Goal: Obtain resource: Obtain resource

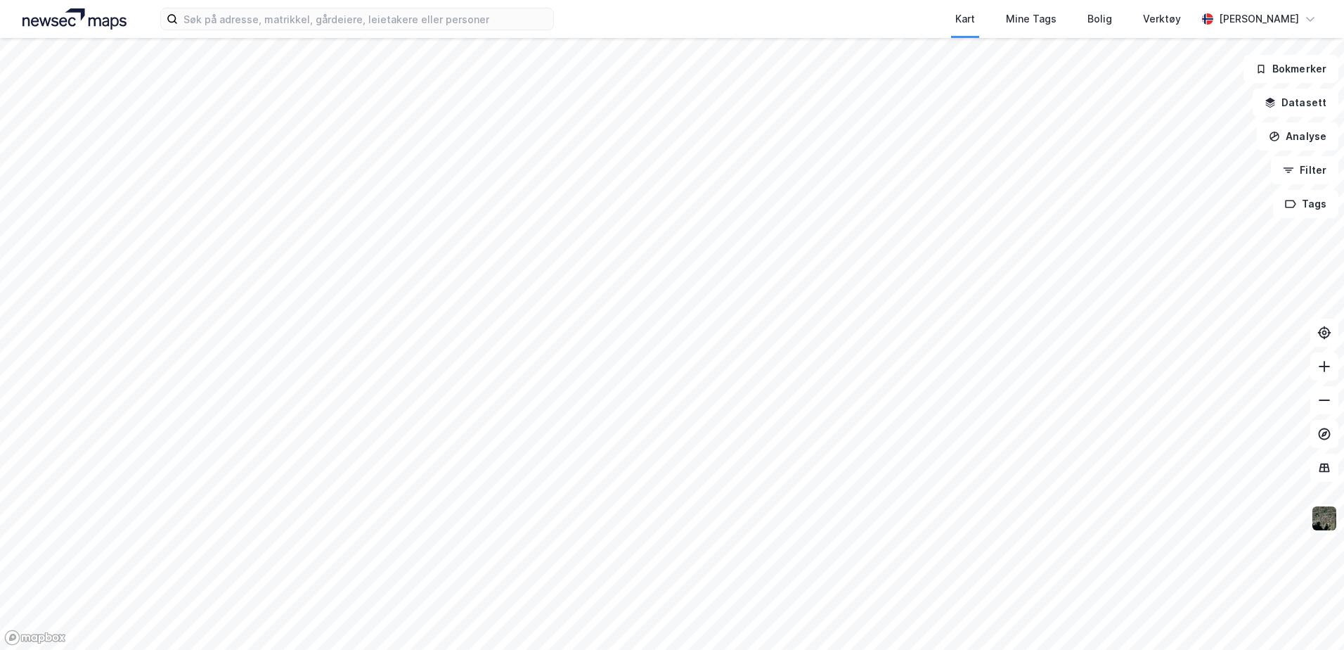
click at [365, 6] on div "Kart Mine Tags Bolig Verktøy [PERSON_NAME]" at bounding box center [672, 19] width 1344 height 38
click at [314, 11] on input at bounding box center [365, 18] width 375 height 21
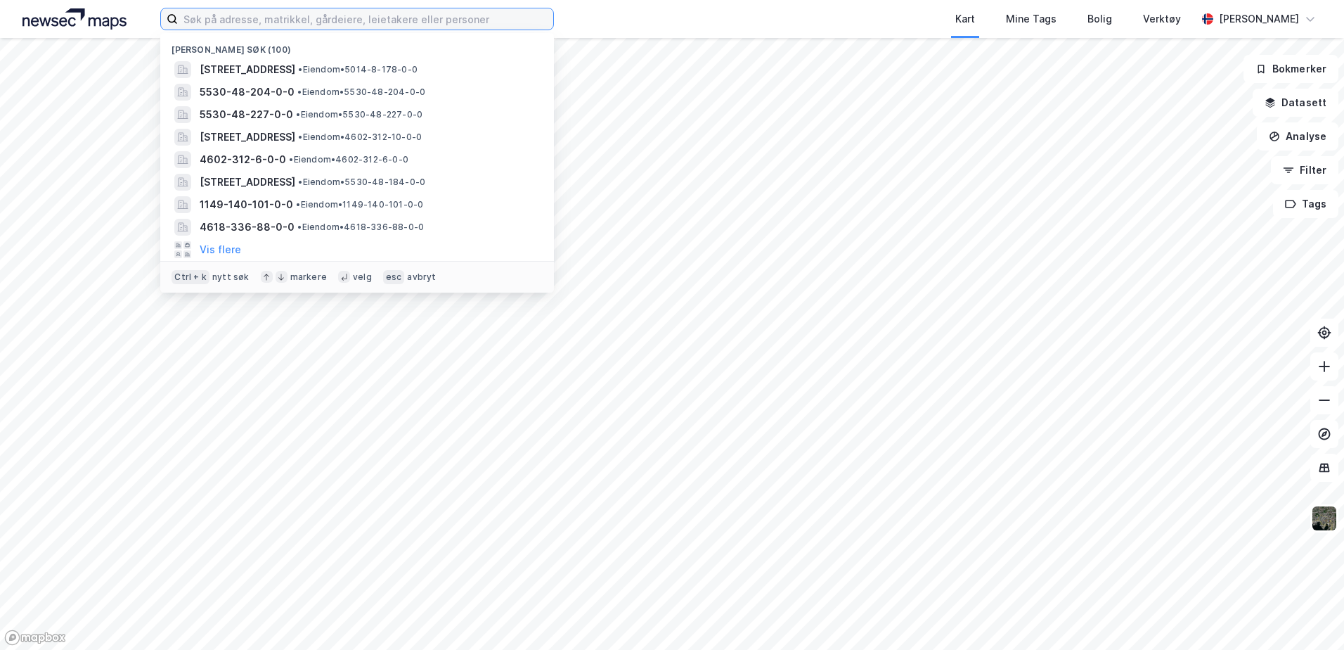
click at [199, 23] on input at bounding box center [365, 18] width 375 height 21
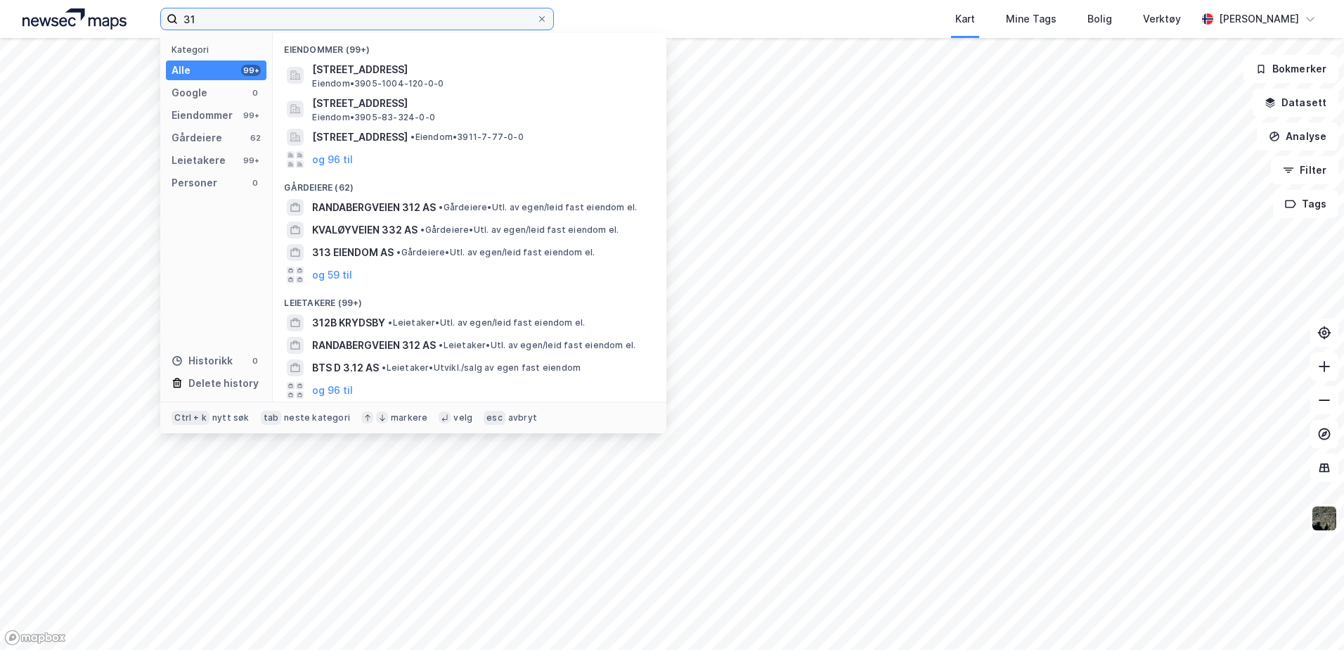
type input "3"
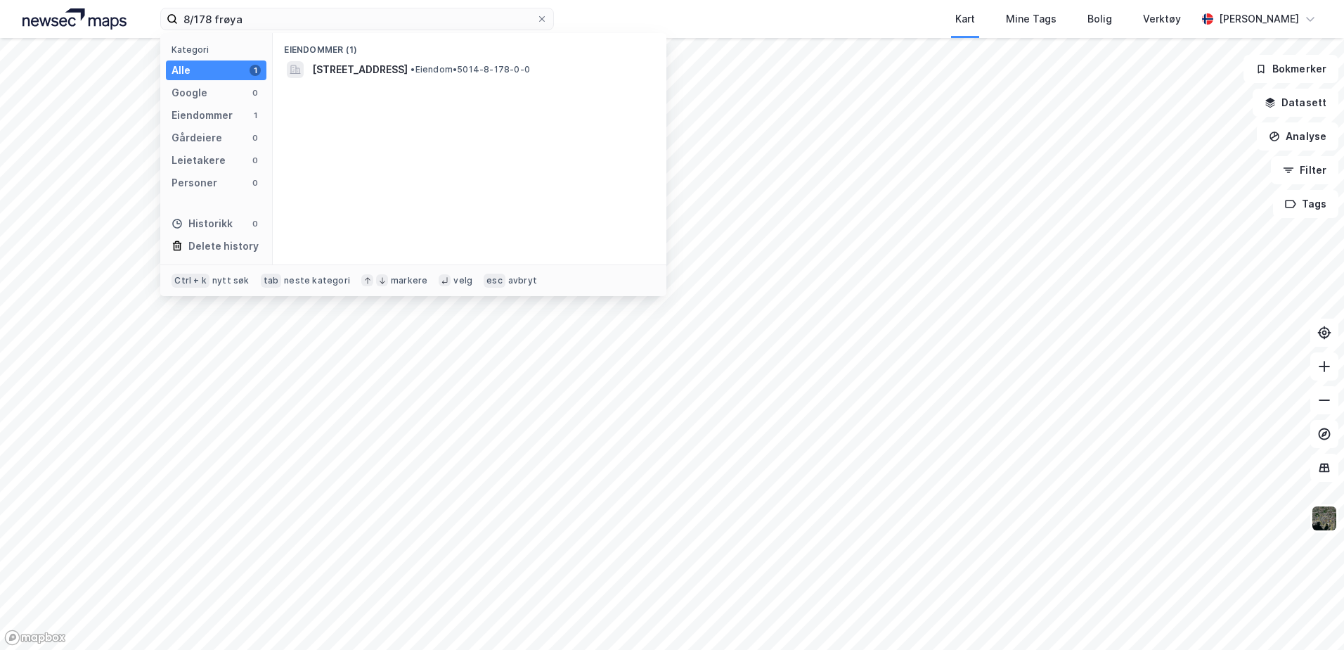
click at [535, 46] on div "Eiendommer (1)" at bounding box center [470, 45] width 394 height 25
click at [408, 61] on span "[STREET_ADDRESS]" at bounding box center [360, 69] width 96 height 17
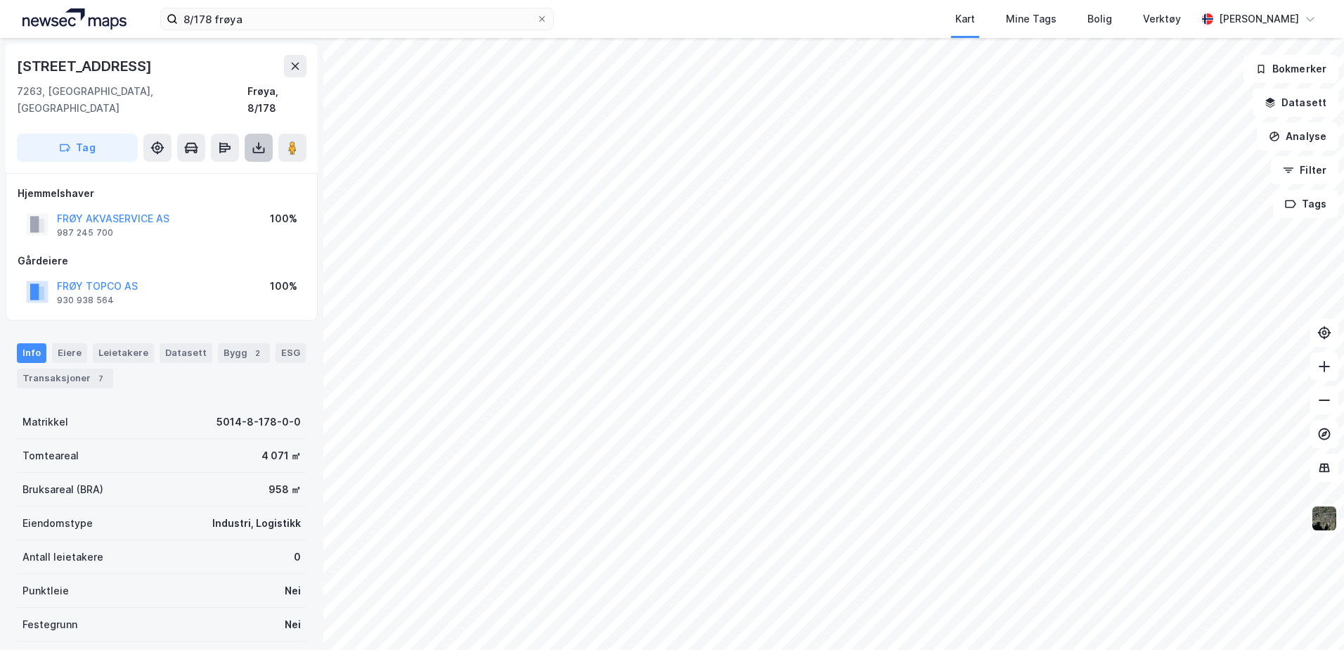
click at [250, 134] on button at bounding box center [259, 148] width 28 height 28
click at [230, 170] on div "Last ned grunnbok" at bounding box center [189, 175] width 82 height 11
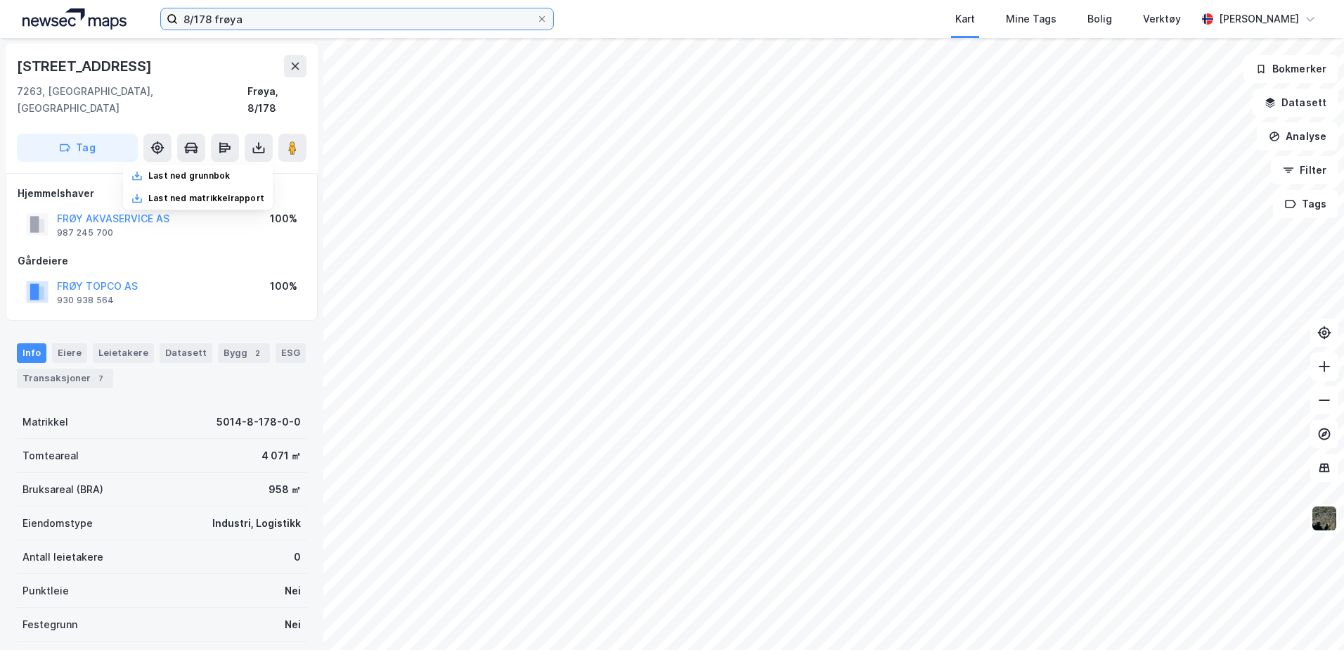
drag, startPoint x: 349, startPoint y: 23, endPoint x: 331, endPoint y: 18, distance: 18.1
click at [349, 23] on input "8/178 frøya" at bounding box center [357, 18] width 359 height 21
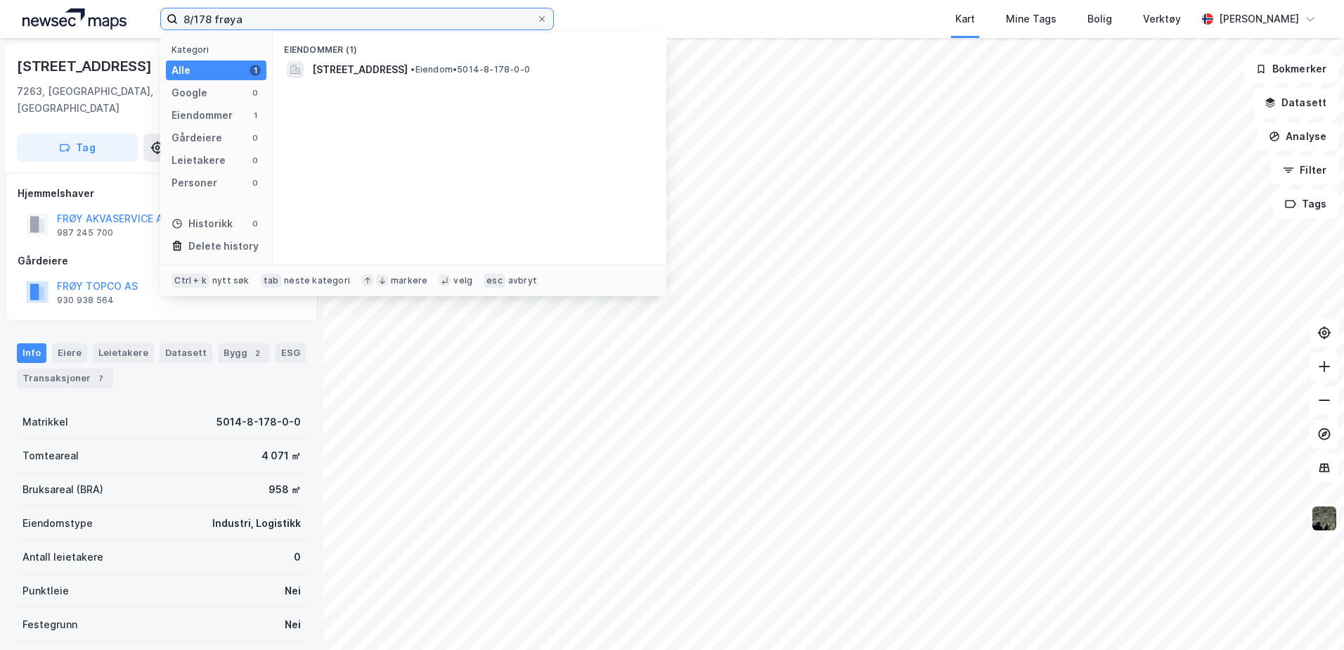
drag, startPoint x: 333, startPoint y: 18, endPoint x: -30, endPoint y: 96, distance: 370.5
click at [0, 96] on html "8/178 frøya Kategori Alle 1 Google 0 Eiendommer 1 Gårdeiere 0 Leietakere 0 Pers…" at bounding box center [672, 325] width 1344 height 650
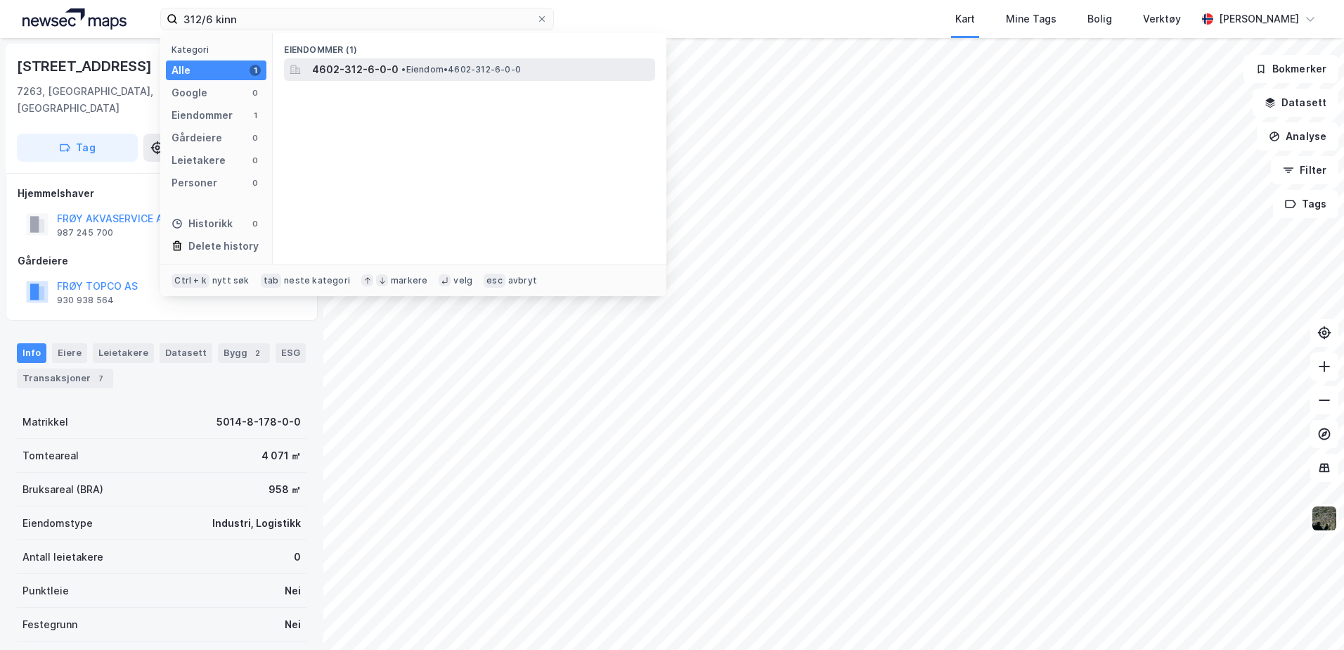
click at [383, 76] on span "4602-312-6-0-0" at bounding box center [355, 69] width 86 height 17
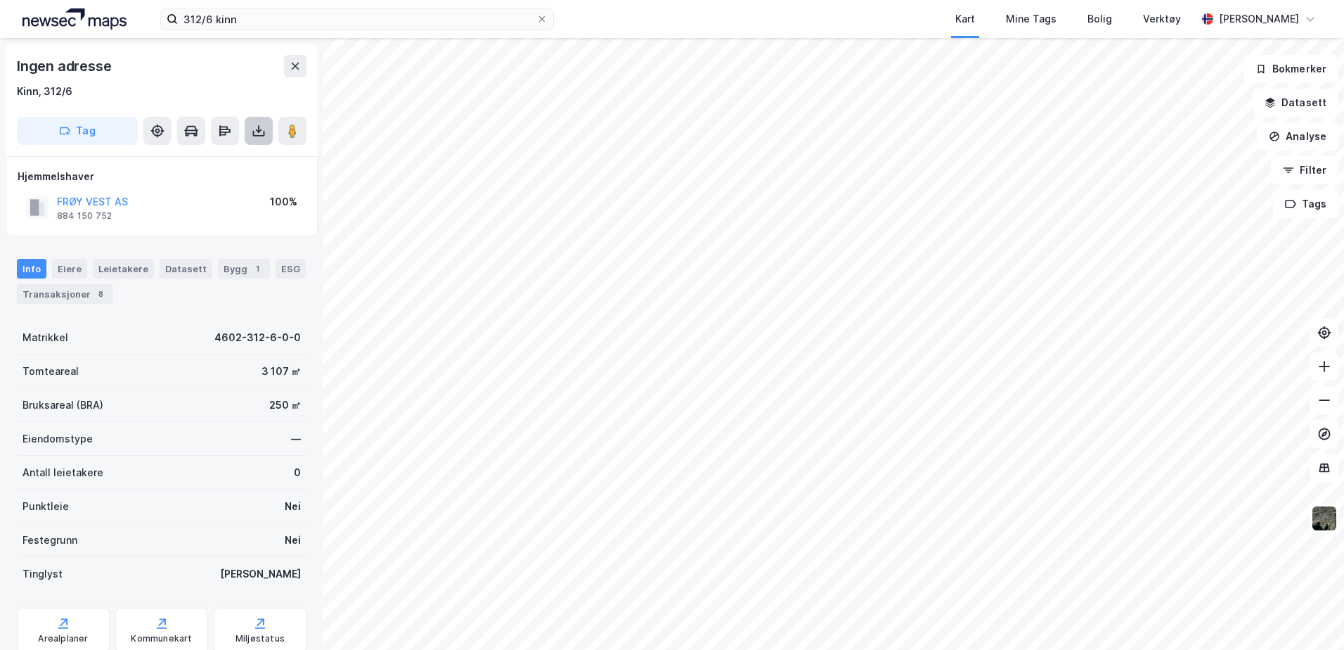
click at [264, 133] on icon at bounding box center [259, 134] width 12 height 6
click at [252, 165] on div "Last ned grunnbok" at bounding box center [198, 159] width 150 height 23
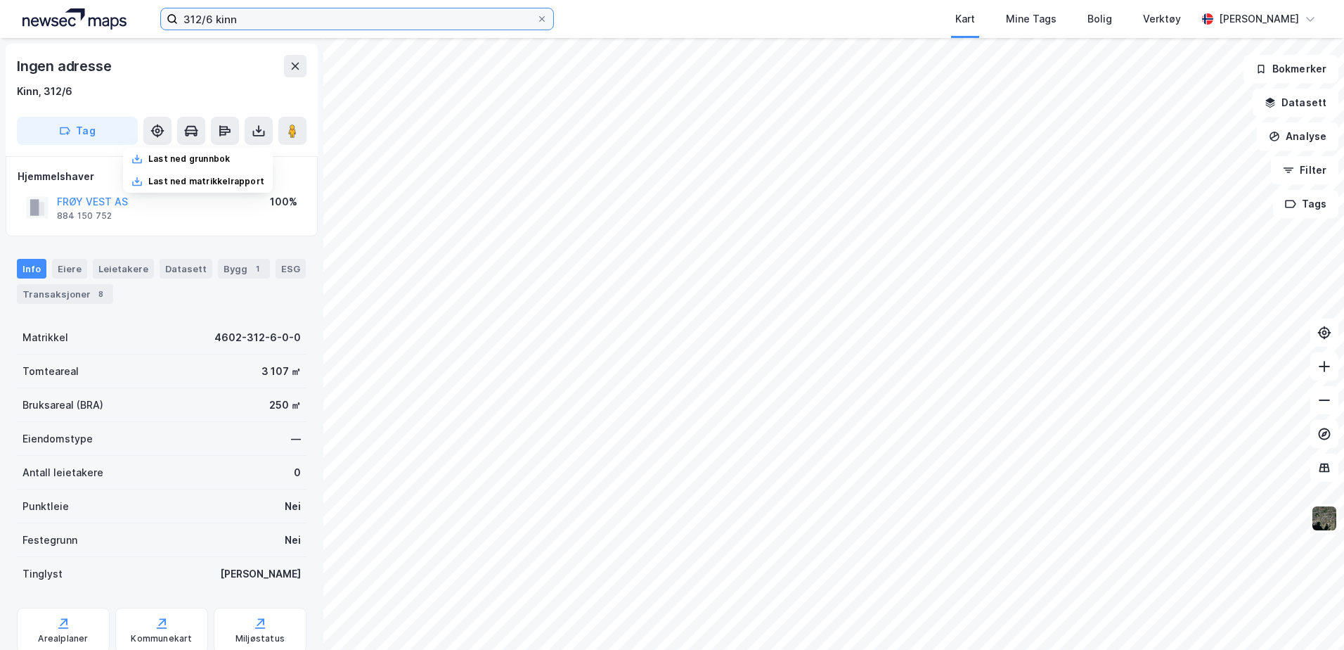
drag, startPoint x: 214, startPoint y: 22, endPoint x: 264, endPoint y: 14, distance: 51.2
click at [214, 22] on input "312/6 kinn" at bounding box center [357, 18] width 359 height 21
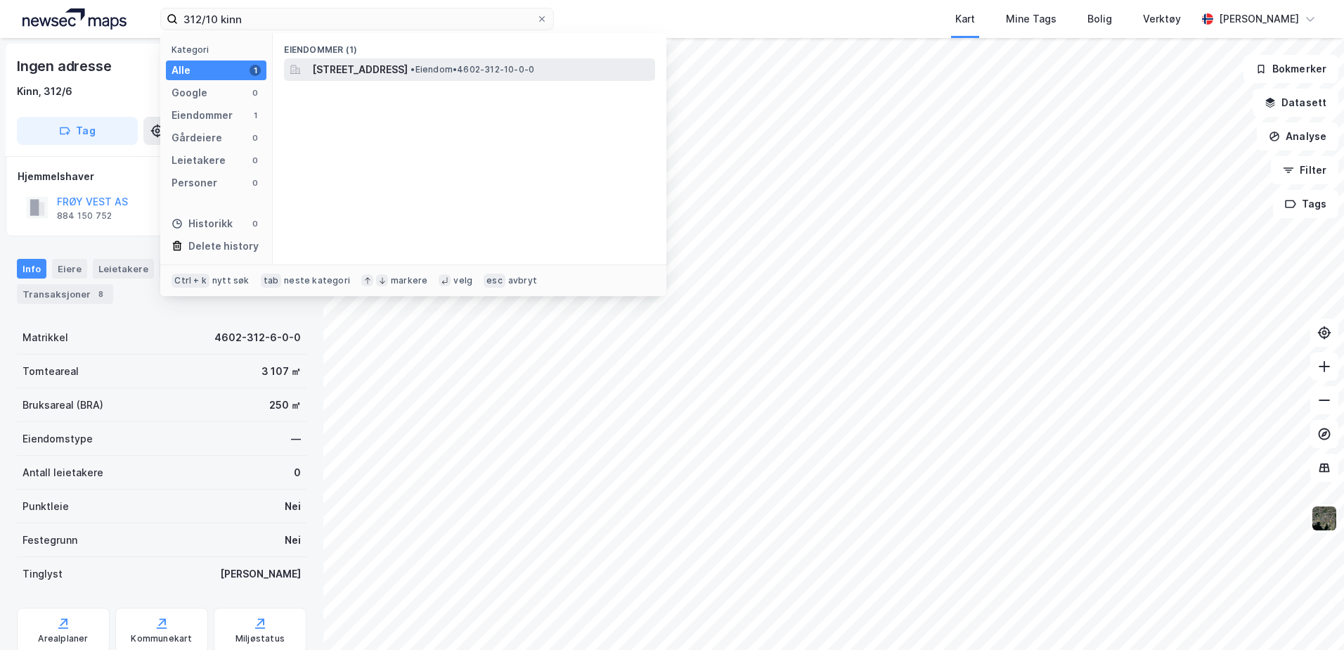
click at [408, 69] on span "[STREET_ADDRESS]" at bounding box center [360, 69] width 96 height 17
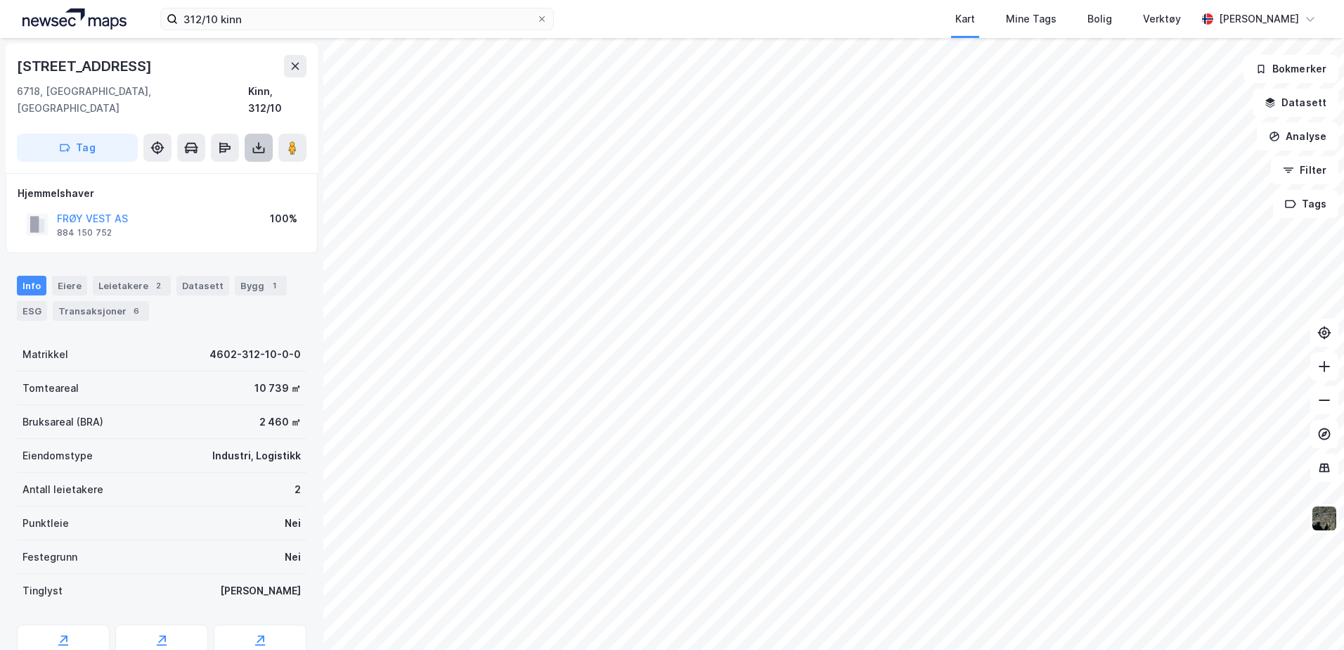
click at [258, 141] on icon at bounding box center [259, 148] width 14 height 14
click at [243, 165] on div "Last ned grunnbok" at bounding box center [198, 176] width 150 height 23
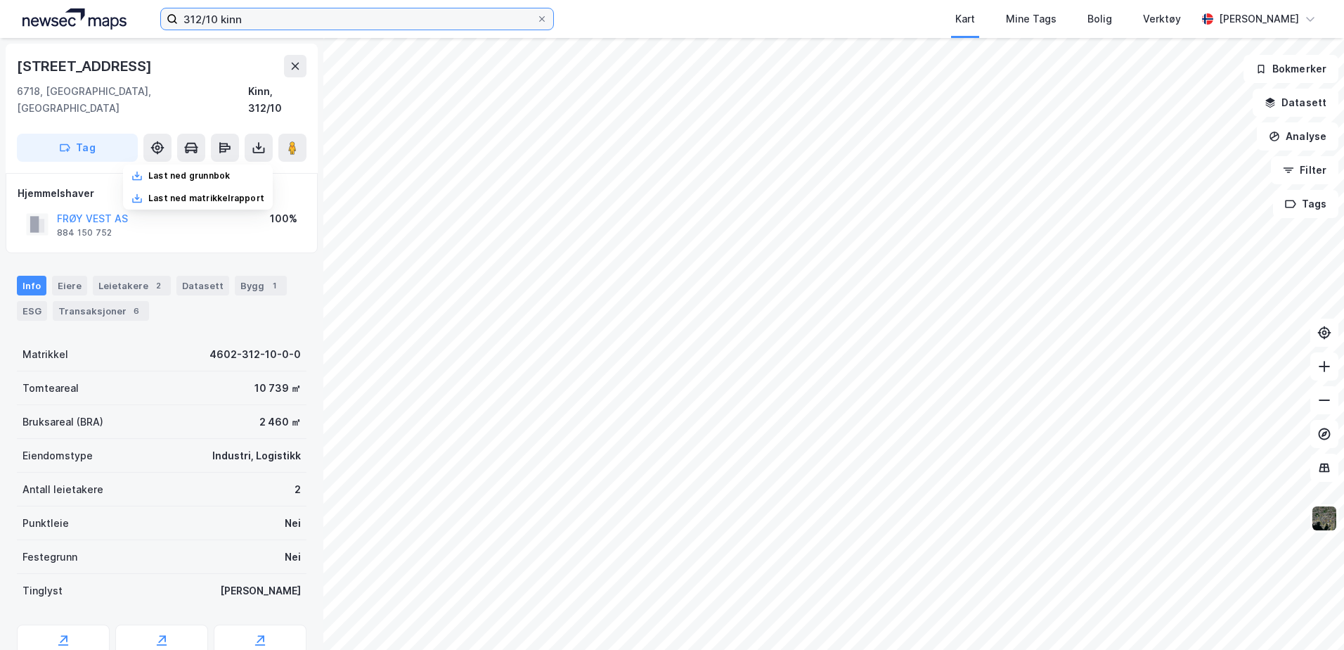
drag, startPoint x: 256, startPoint y: 10, endPoint x: 261, endPoint y: 16, distance: 8.0
click at [256, 10] on input "312/10 kinn" at bounding box center [357, 18] width 359 height 21
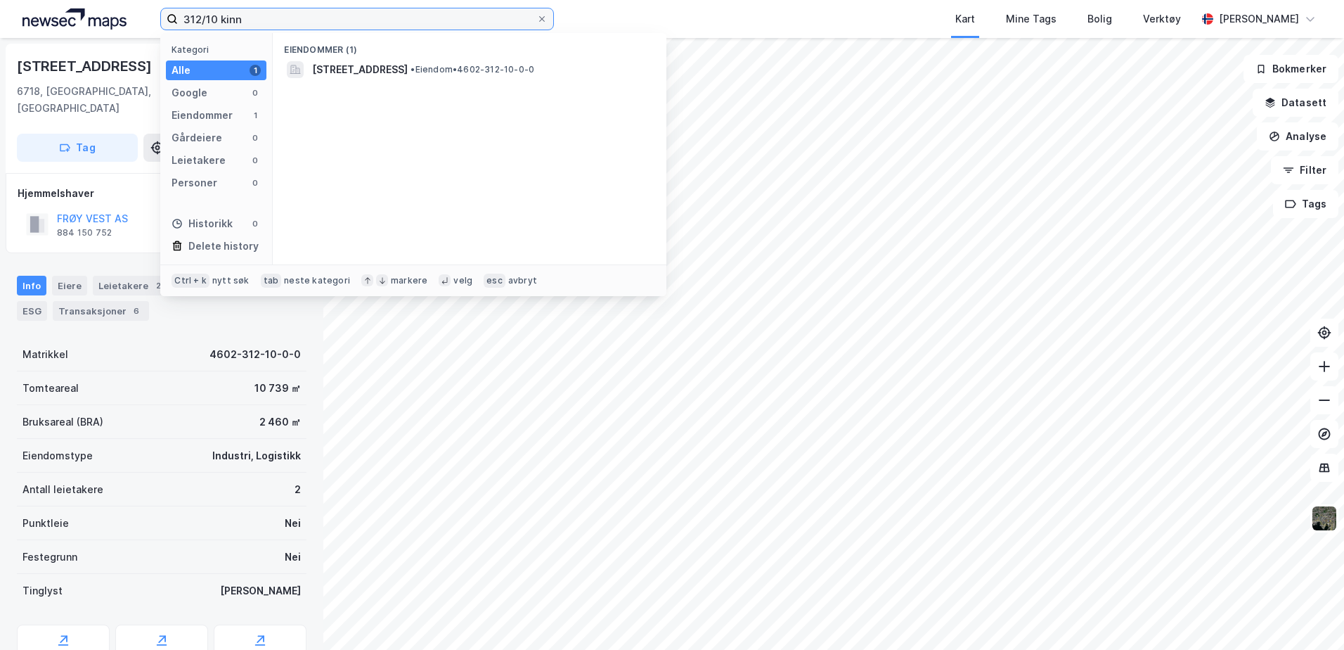
drag, startPoint x: 261, startPoint y: 16, endPoint x: 38, endPoint y: -12, distance: 224.7
click at [38, 0] on html "312/10 kinn Kategori Alle 1 Google 0 Eiendommer 1 Gårdeiere 0 Leietakere 0 Pers…" at bounding box center [672, 325] width 1344 height 650
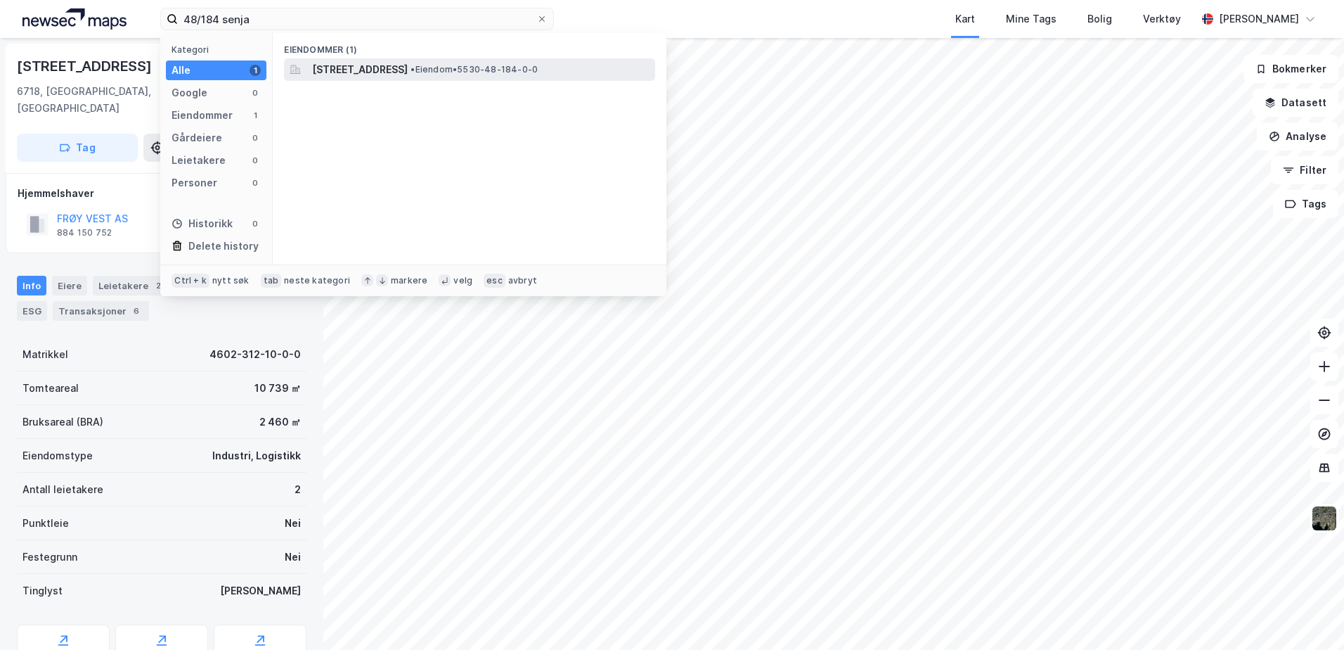
click at [408, 67] on span "[STREET_ADDRESS]" at bounding box center [360, 69] width 96 height 17
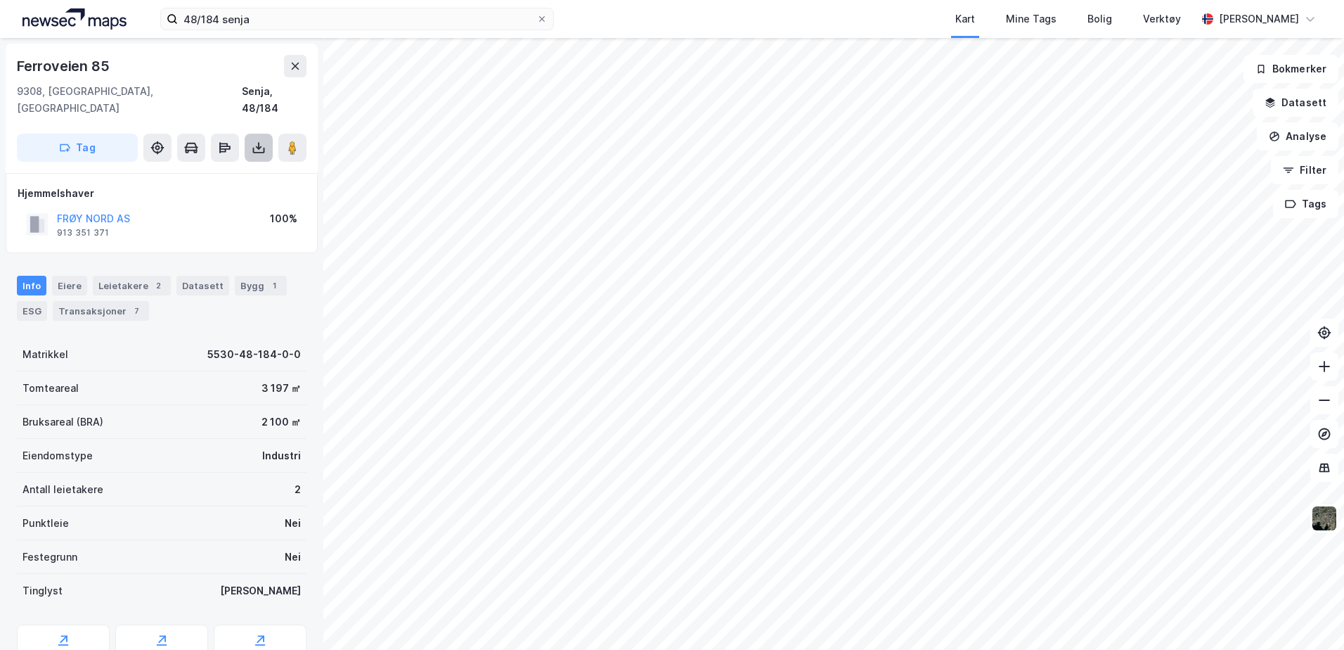
click at [255, 148] on icon at bounding box center [259, 151] width 12 height 6
click at [226, 165] on div "Last ned grunnbok" at bounding box center [198, 176] width 150 height 23
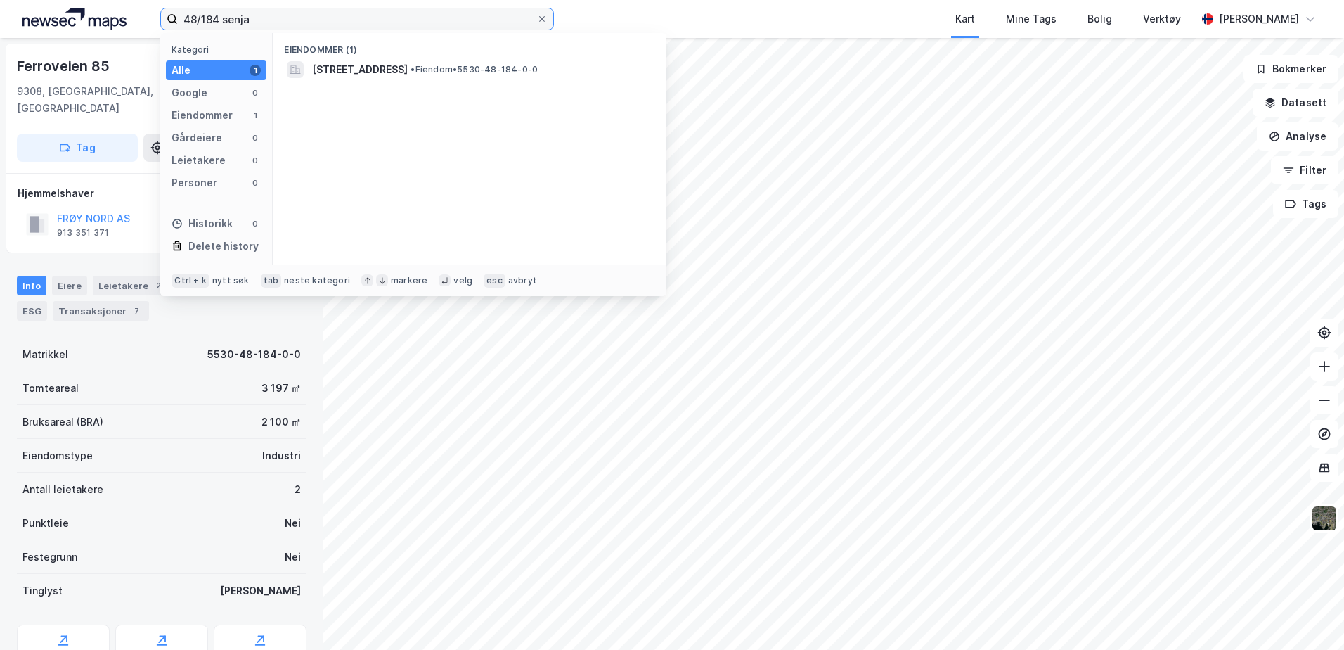
click at [217, 21] on input "48/184 senja" at bounding box center [357, 18] width 359 height 21
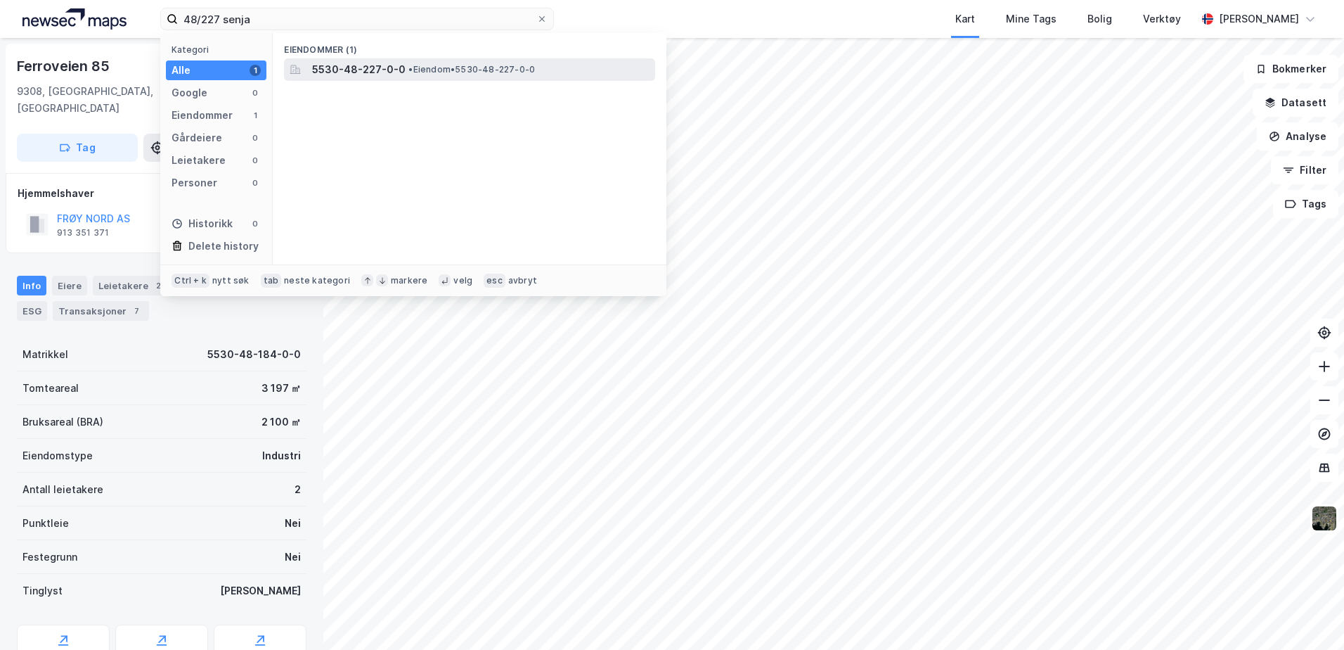
click at [437, 65] on span "• Eiendom • 5530-48-227-0-0" at bounding box center [472, 69] width 127 height 11
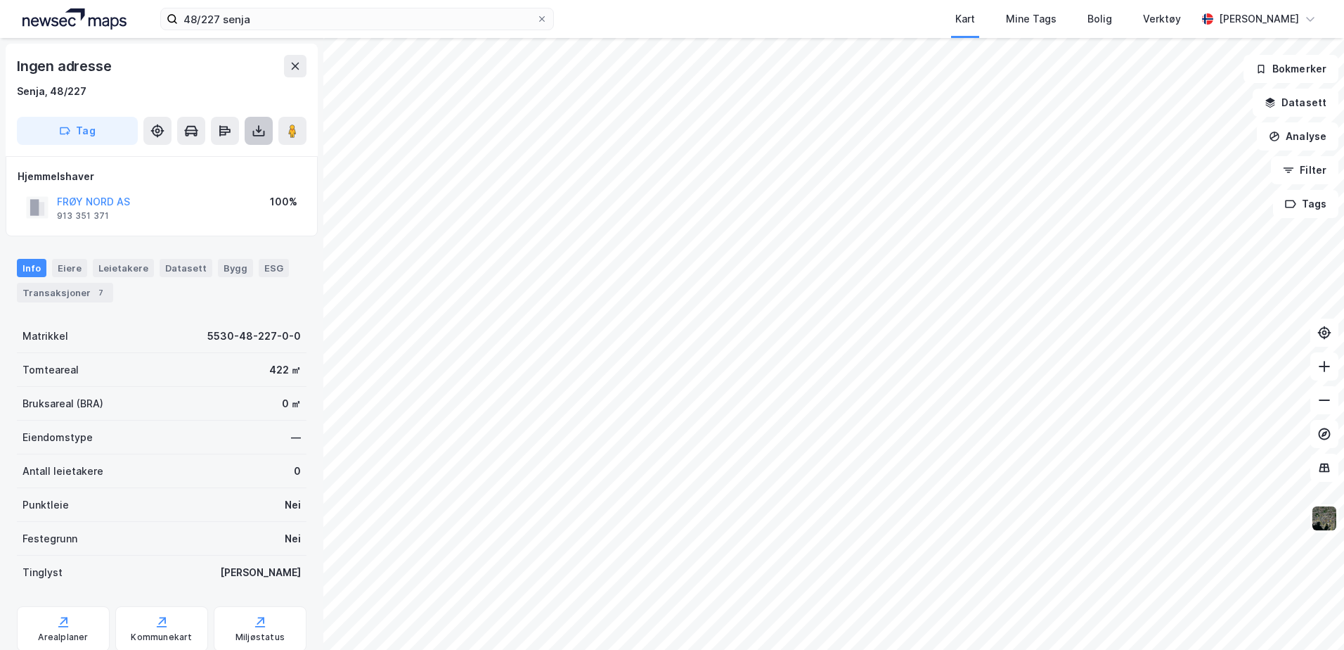
click at [255, 129] on icon at bounding box center [259, 131] width 14 height 14
click at [244, 153] on div "Last ned grunnbok" at bounding box center [198, 159] width 150 height 23
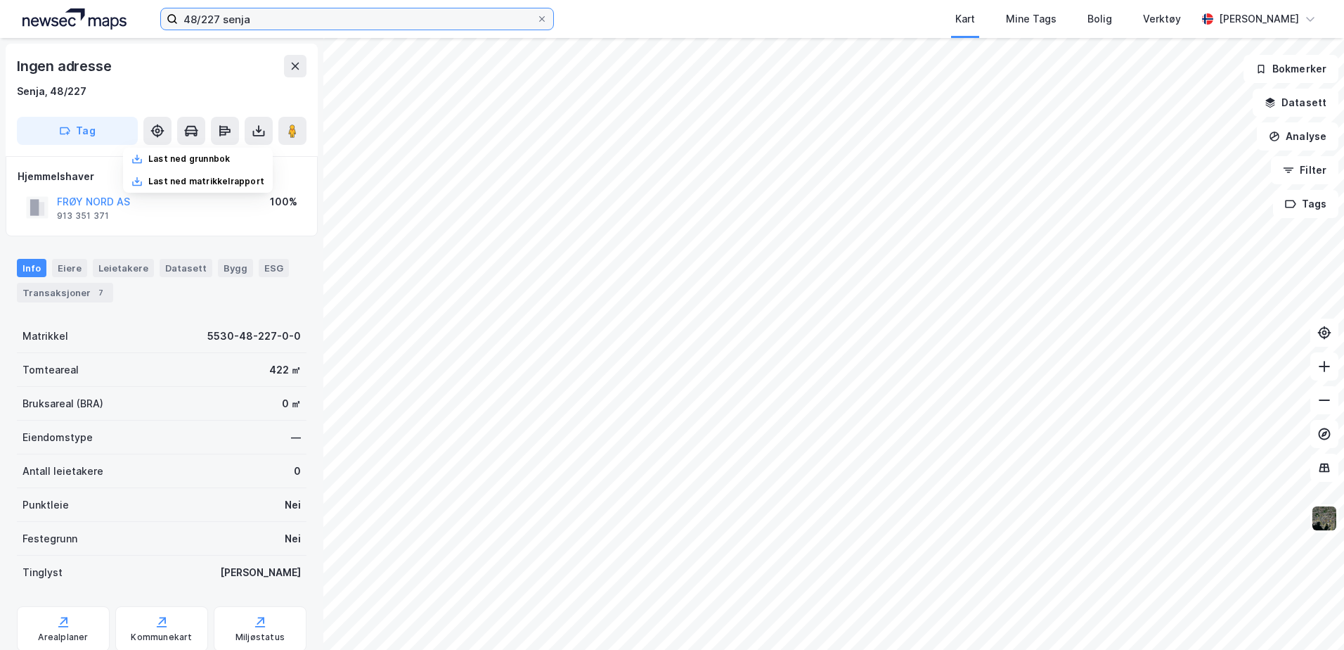
click at [217, 19] on input "48/227 senja" at bounding box center [357, 18] width 359 height 21
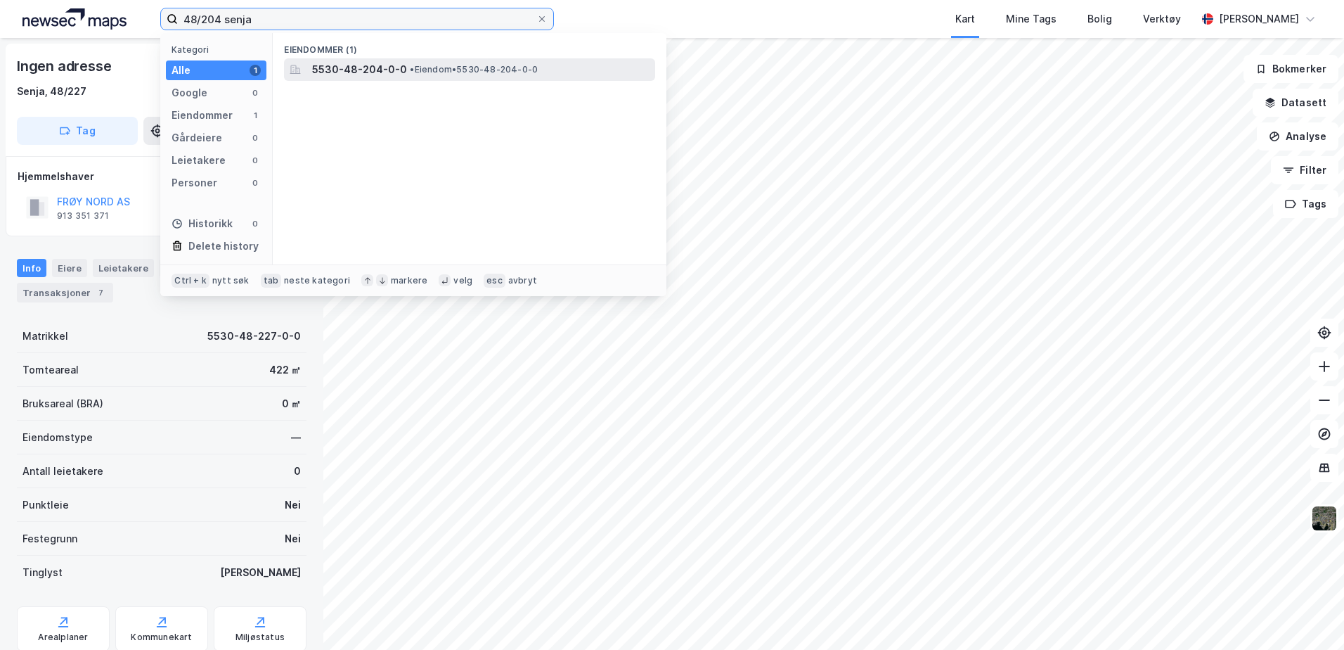
type input "48/204 senja"
click at [454, 71] on span "• Eiendom • 5530-48-204-0-0" at bounding box center [474, 69] width 128 height 11
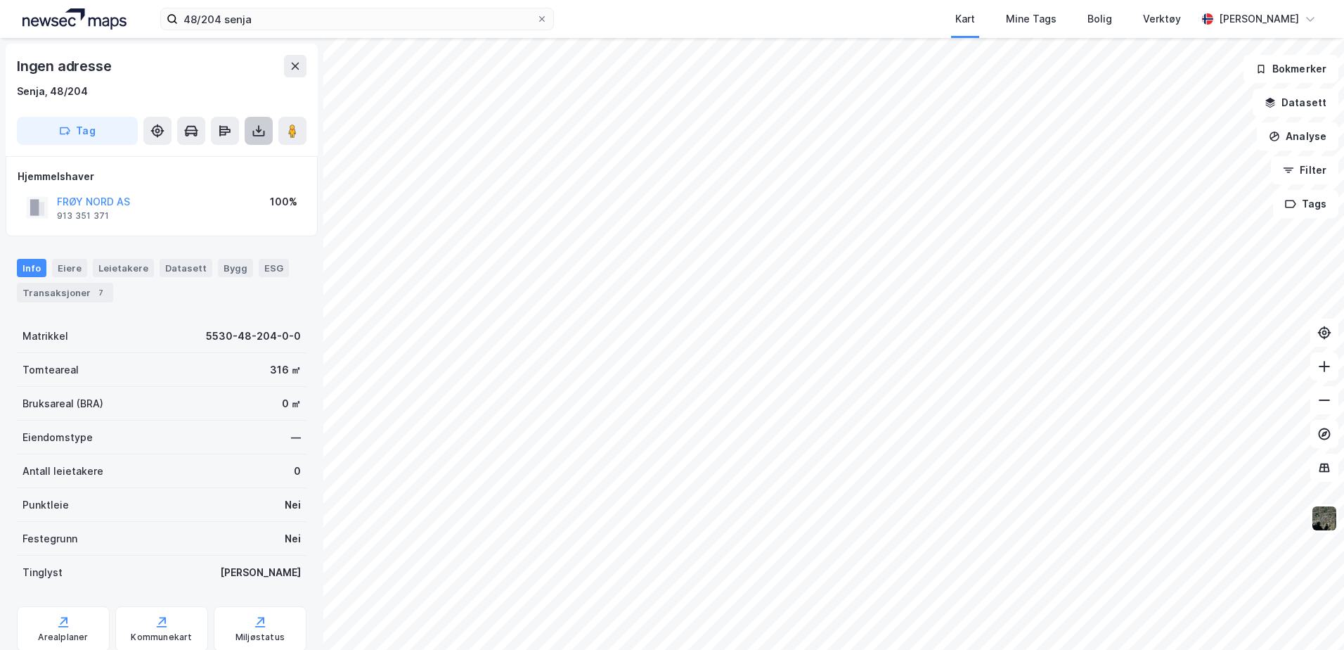
click at [250, 129] on button at bounding box center [259, 131] width 28 height 28
click at [219, 165] on div "Last ned grunnbok" at bounding box center [198, 159] width 150 height 23
